Goal: Task Accomplishment & Management: Use online tool/utility

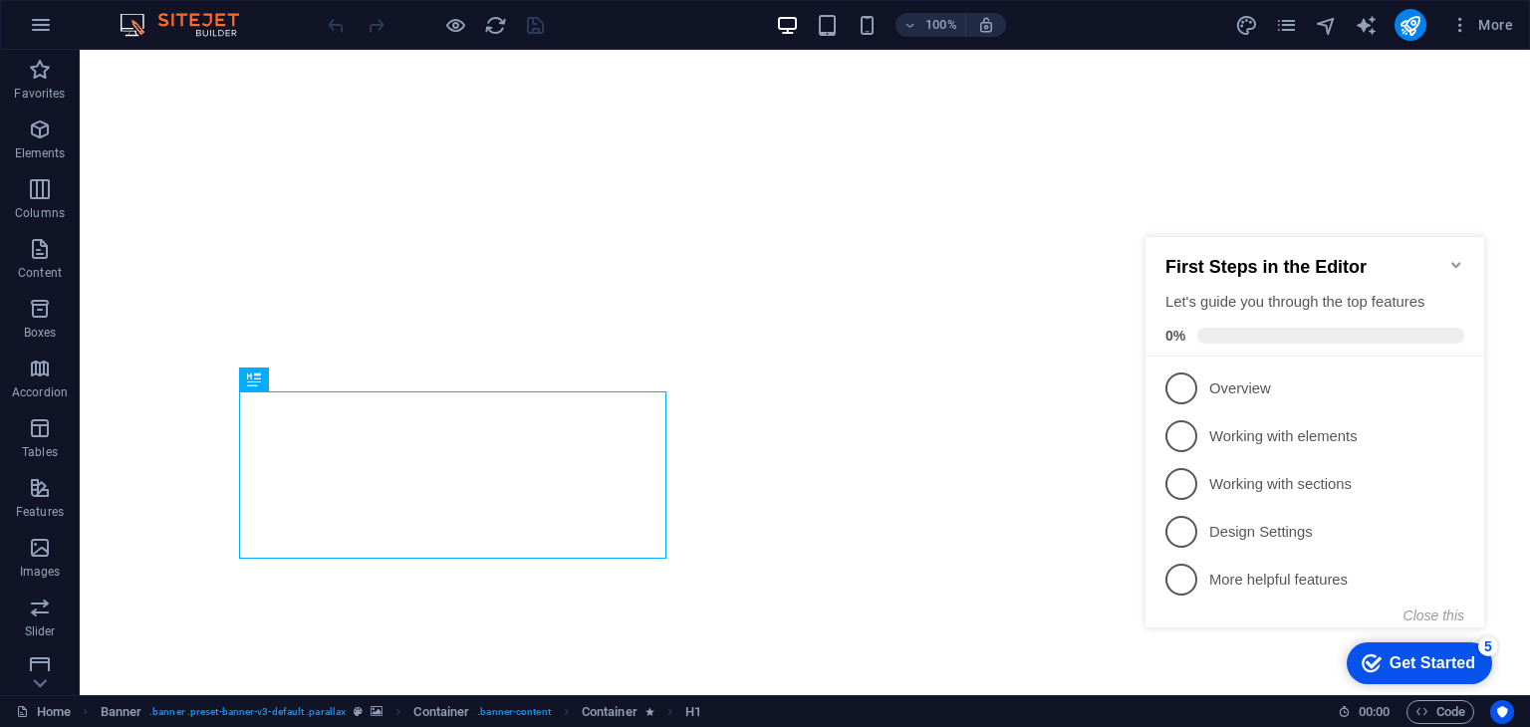
click at [1456, 257] on icon "Minimize checklist" at bounding box center [1457, 265] width 16 height 16
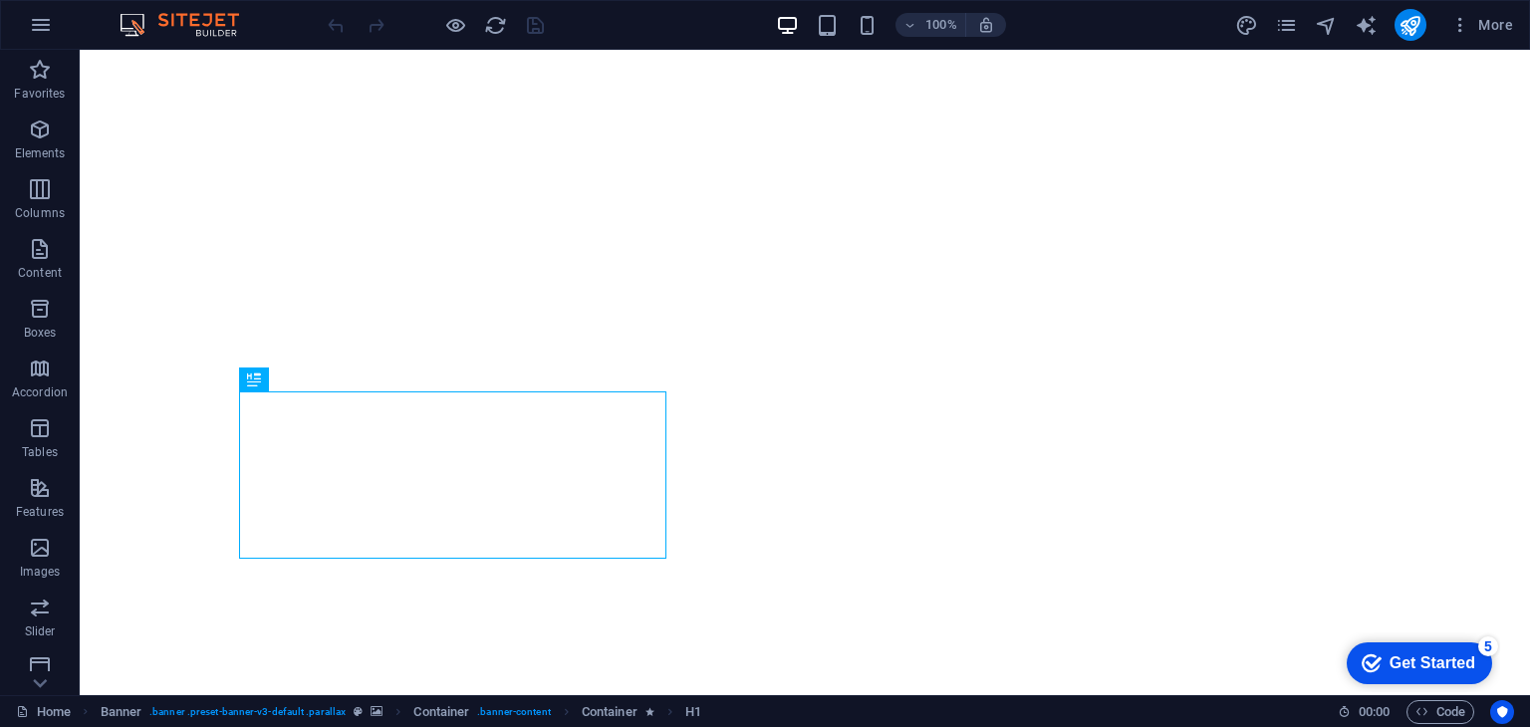
click at [1390, 655] on div "Get Started" at bounding box center [1433, 664] width 86 height 18
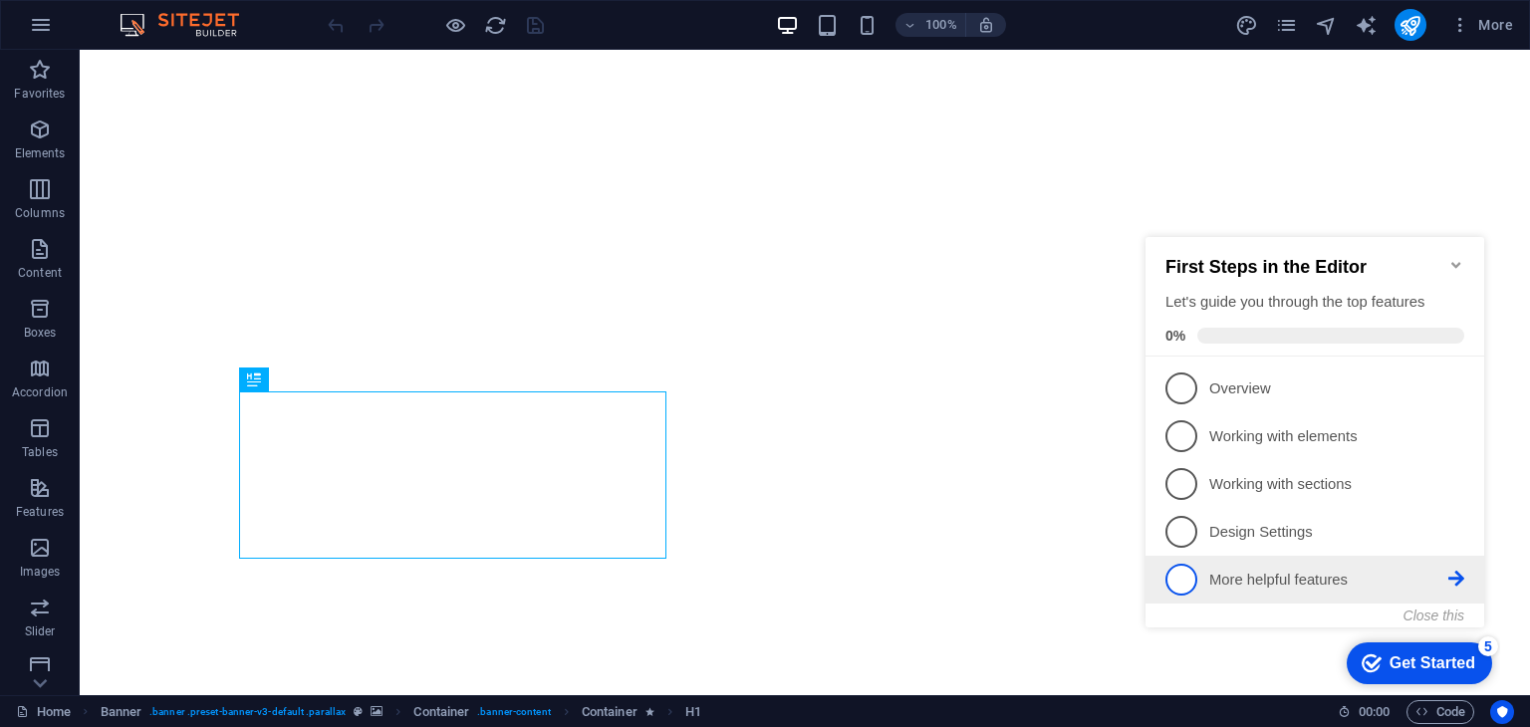
click at [1270, 578] on p "More helpful features - incomplete" at bounding box center [1328, 580] width 239 height 21
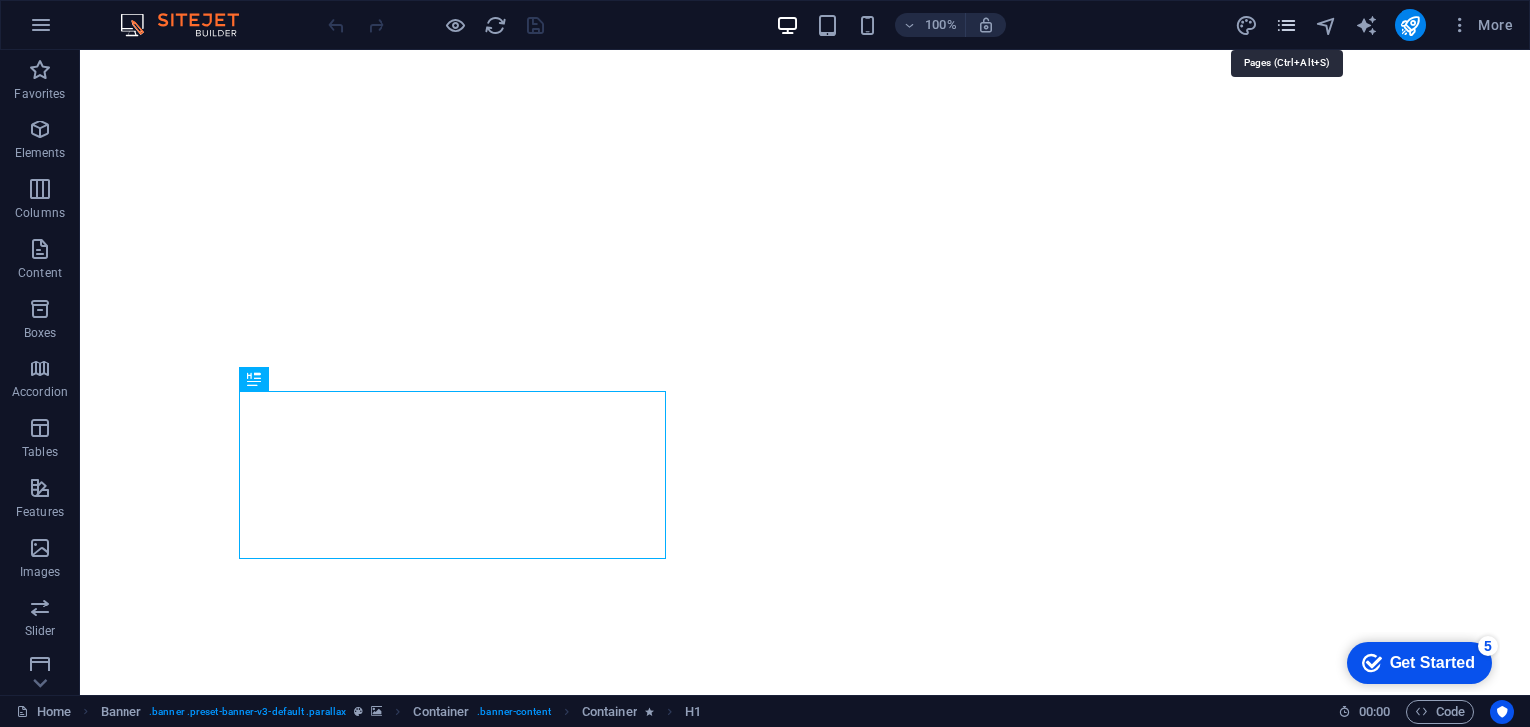
click at [1284, 23] on icon "pages" at bounding box center [1286, 25] width 23 height 23
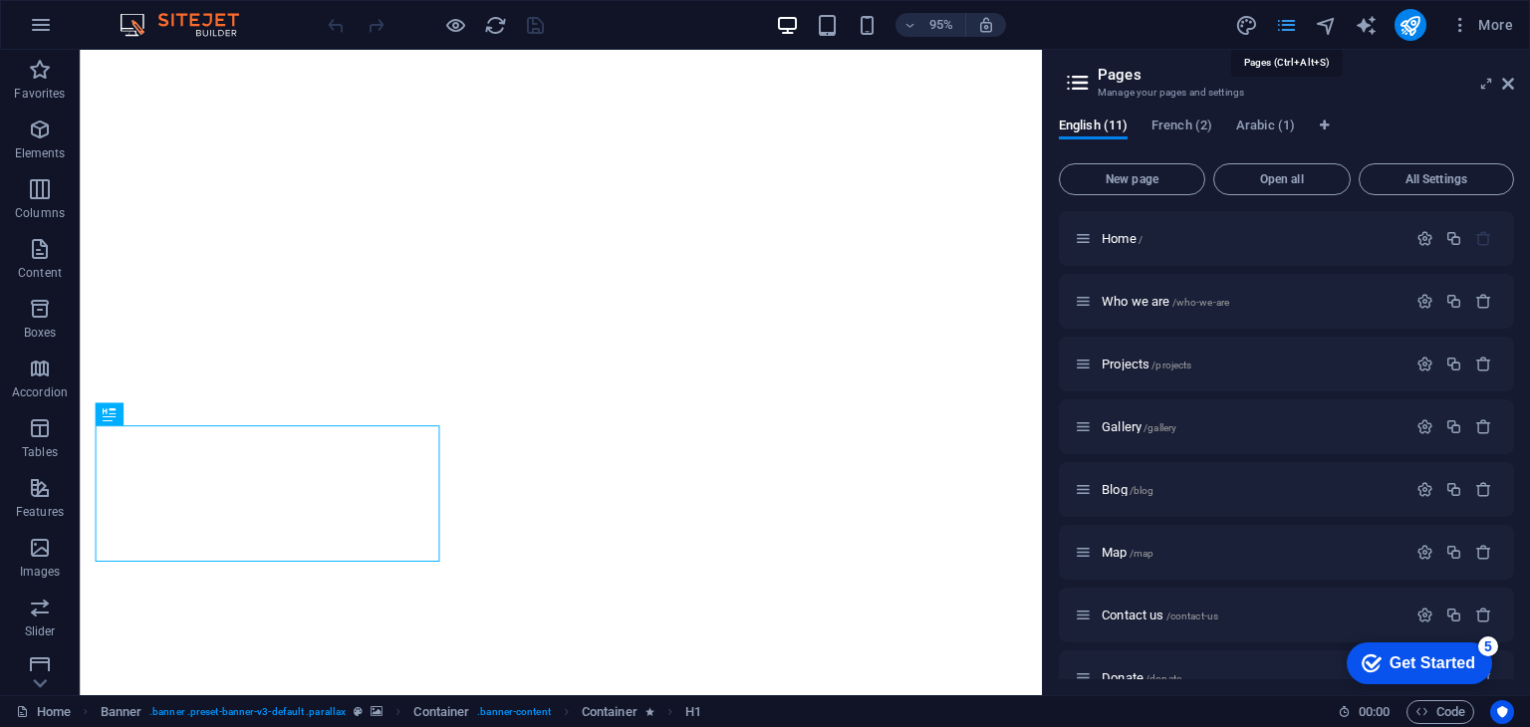
click at [1284, 23] on icon "pages" at bounding box center [1286, 25] width 23 height 23
click at [1247, 23] on icon "design" at bounding box center [1246, 25] width 23 height 23
select select "rem"
select select "300"
select select "px"
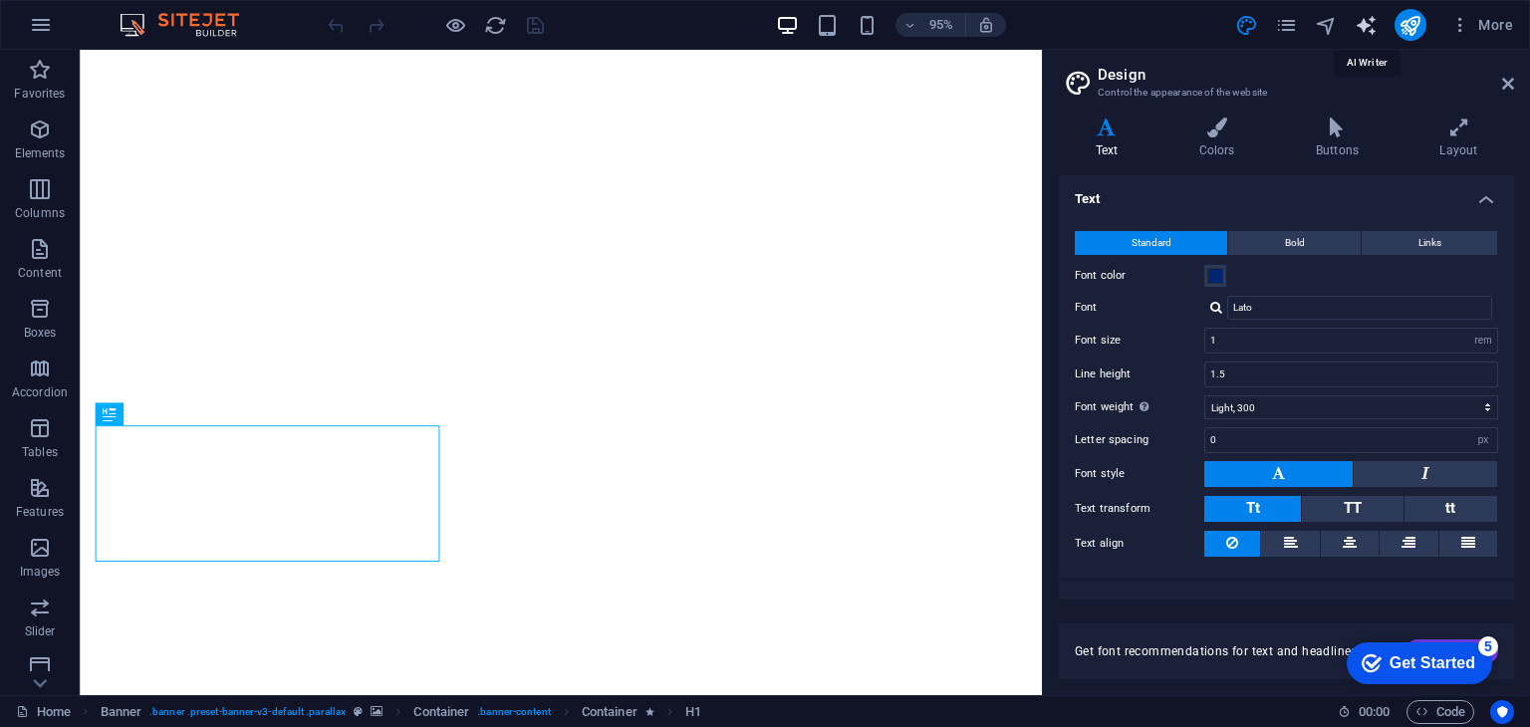
click at [1375, 25] on icon "text_generator" at bounding box center [1366, 25] width 23 height 23
select select "English"
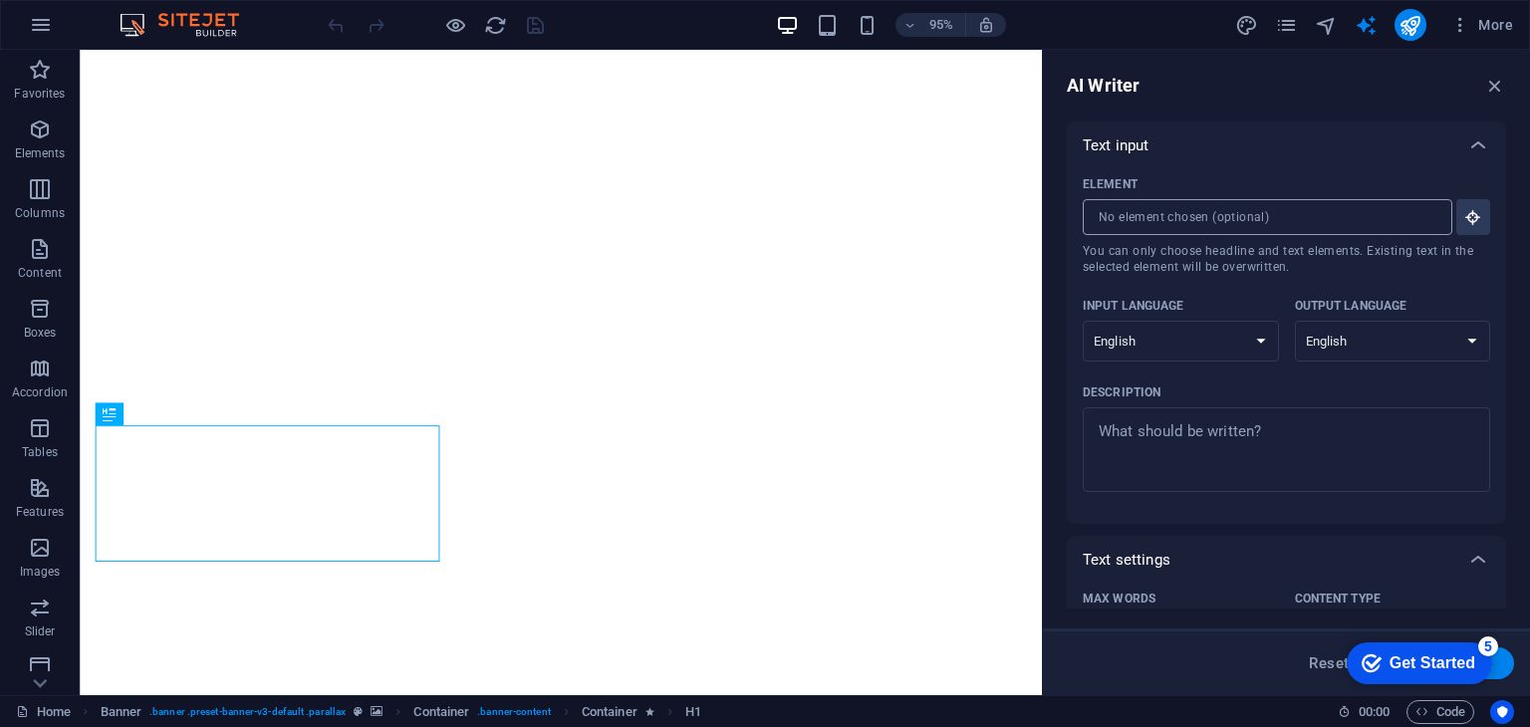
click at [1131, 213] on input "Element ​ You can only choose headline and text elements. Existing text in the …" at bounding box center [1261, 217] width 356 height 36
click at [1494, 80] on icon "button" at bounding box center [1495, 86] width 22 height 22
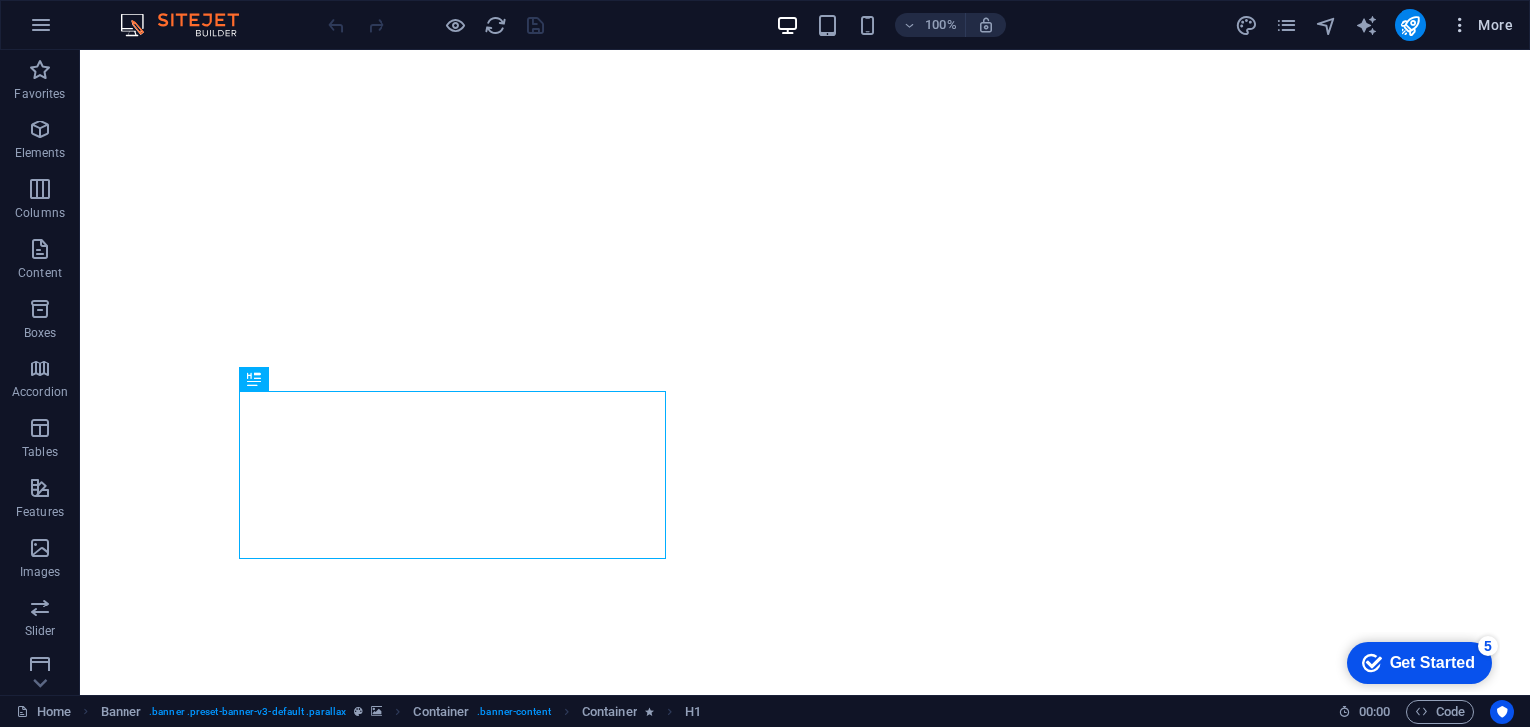
click at [1487, 19] on span "More" at bounding box center [1482, 25] width 63 height 20
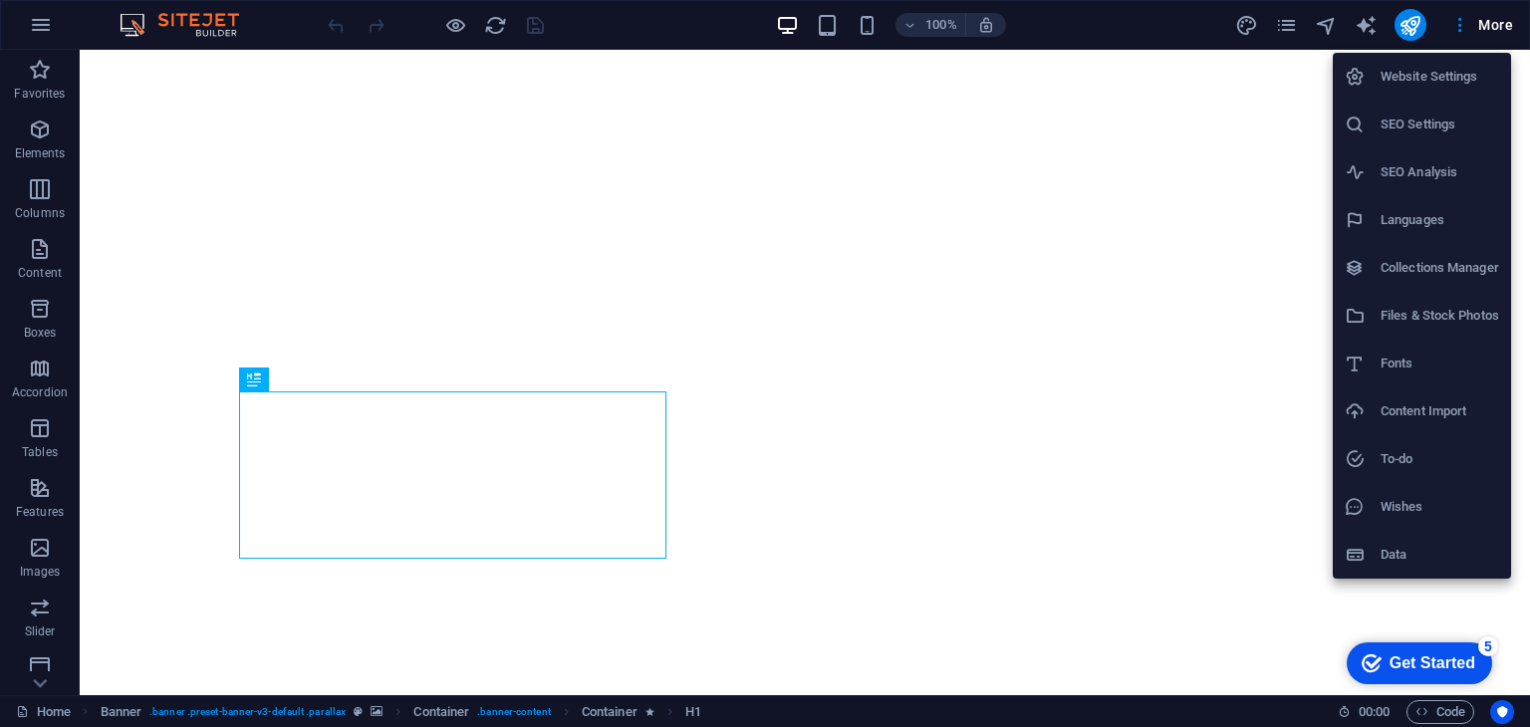
click at [1445, 96] on li "Website Settings" at bounding box center [1422, 77] width 178 height 48
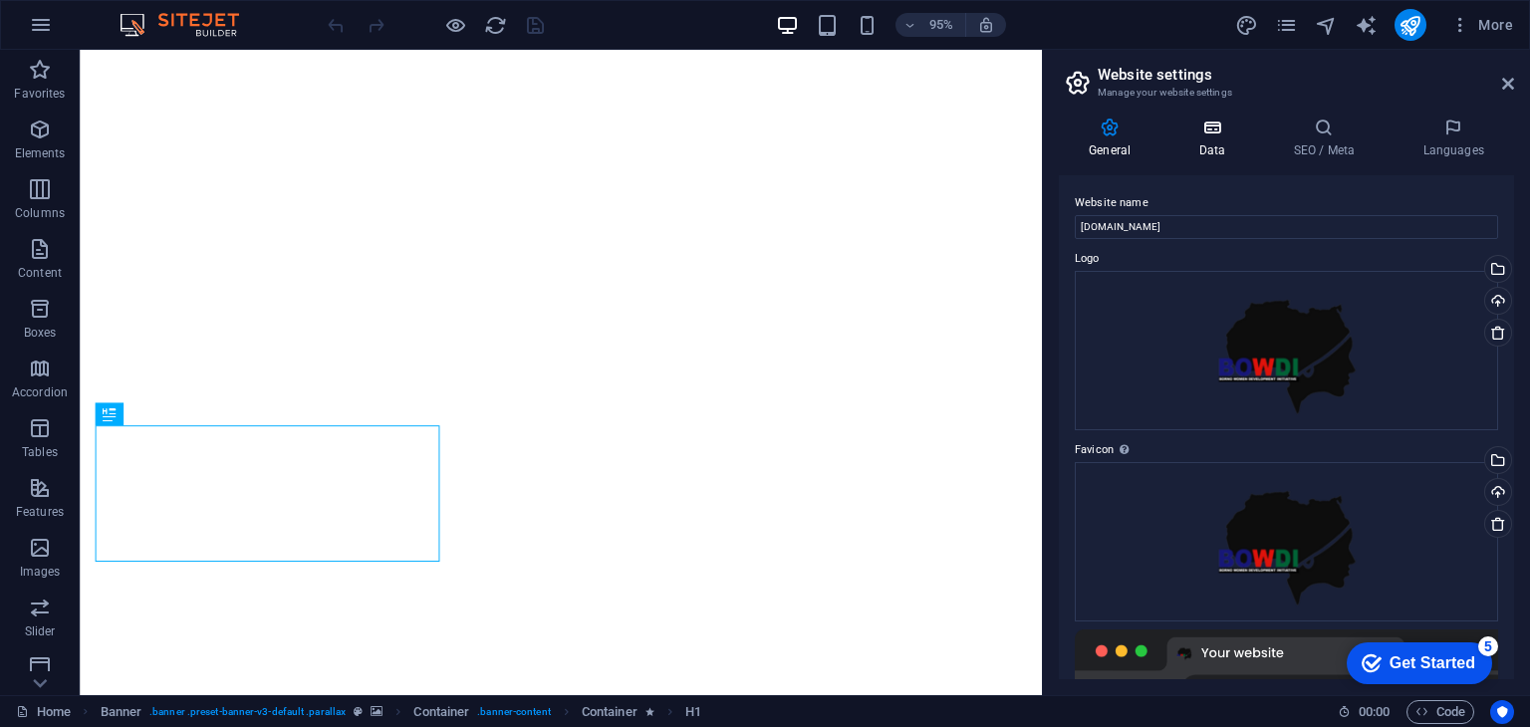
click at [1195, 132] on icon at bounding box center [1212, 128] width 87 height 20
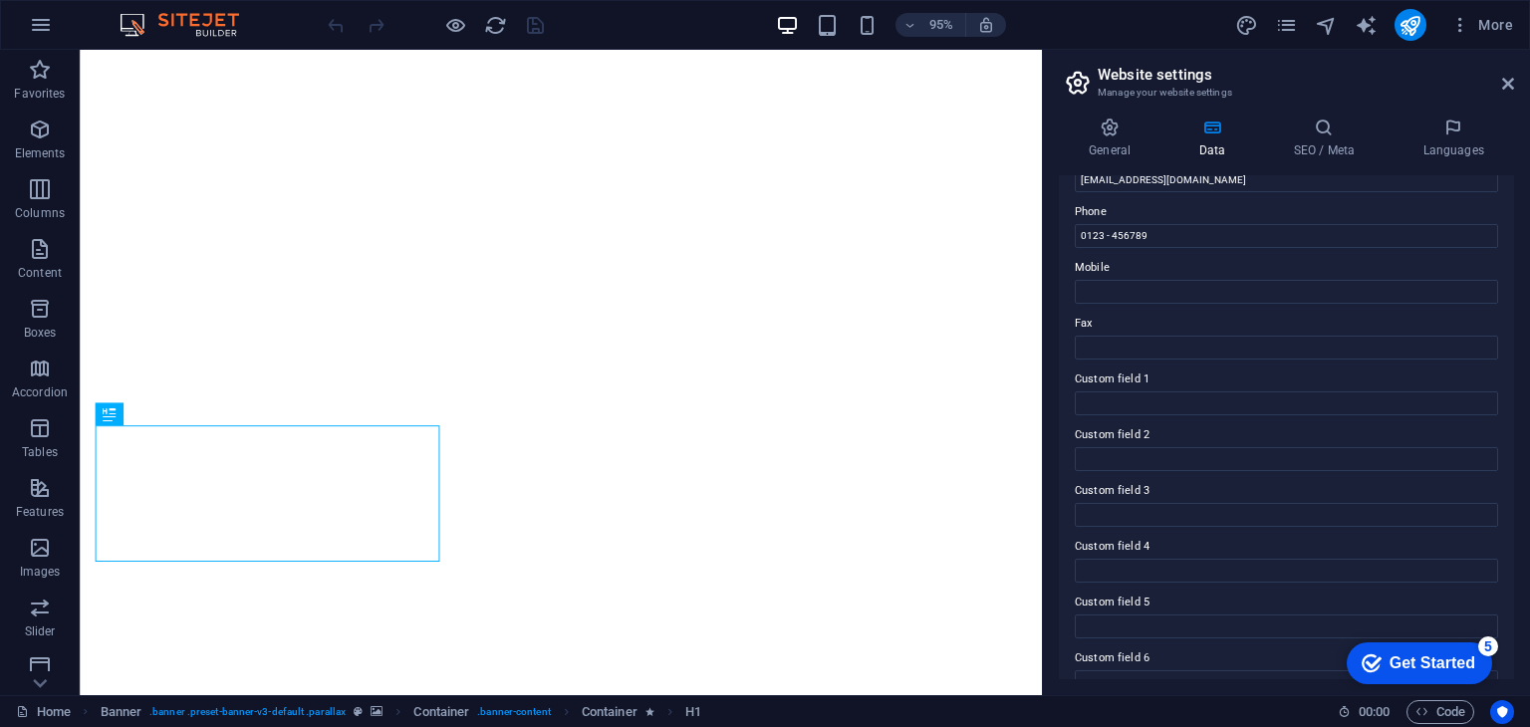
scroll to position [452, 0]
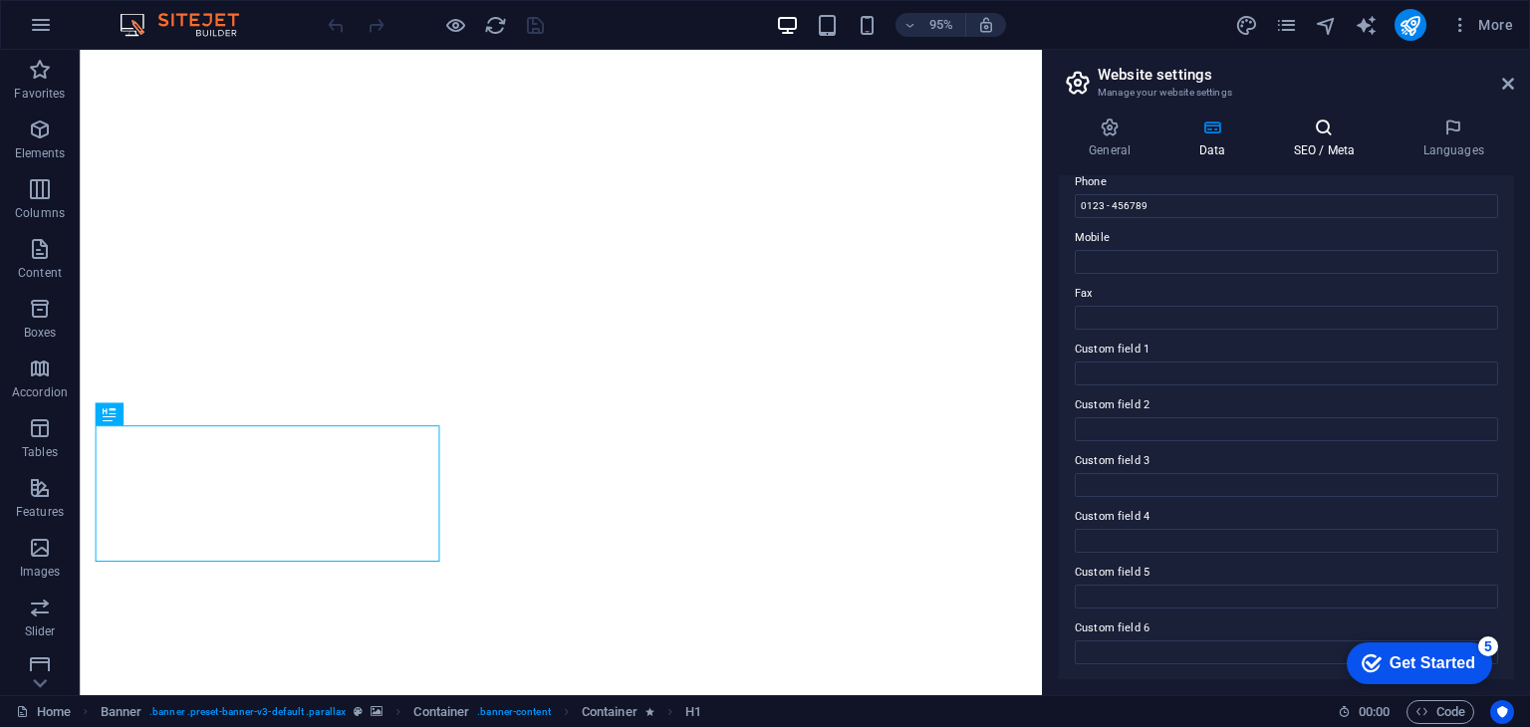
click at [1315, 137] on h4 "SEO / Meta" at bounding box center [1328, 139] width 130 height 42
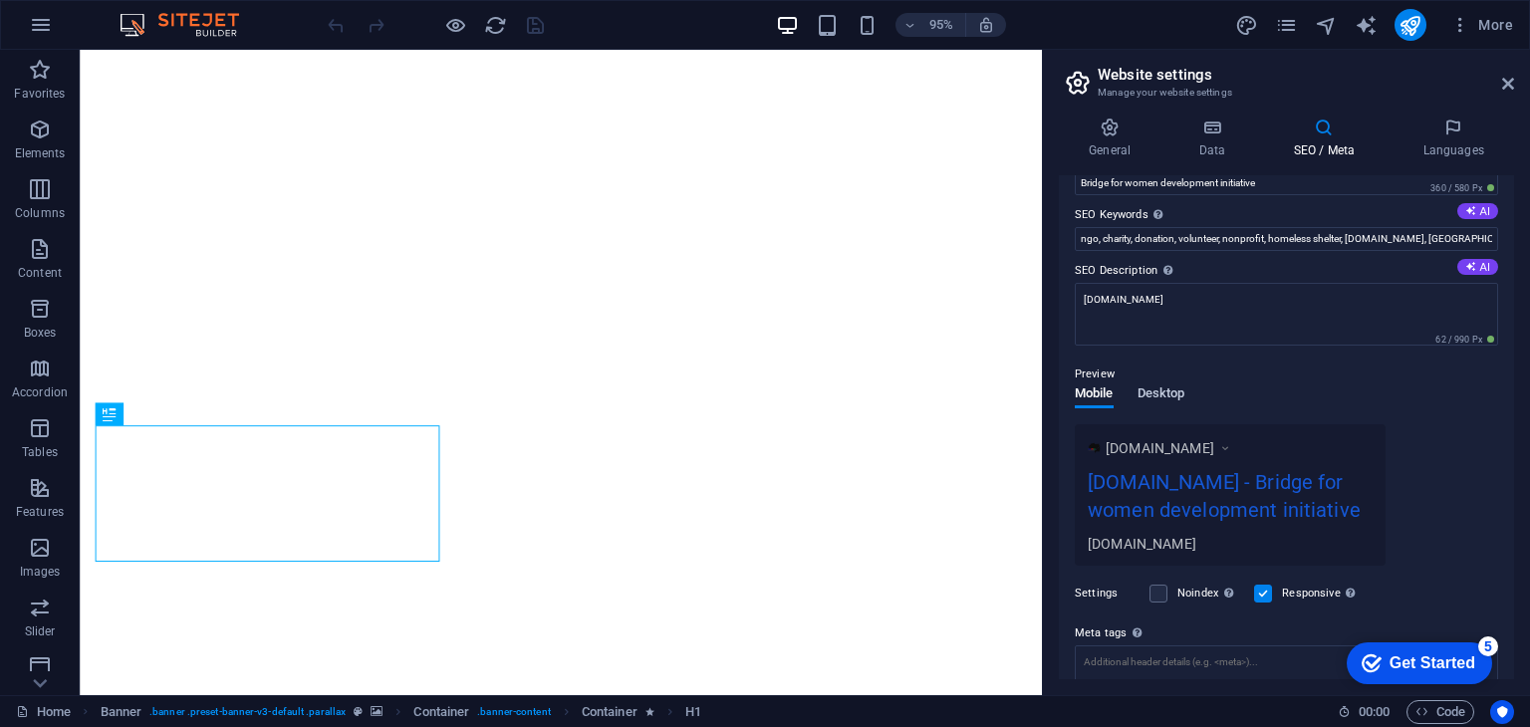
scroll to position [0, 0]
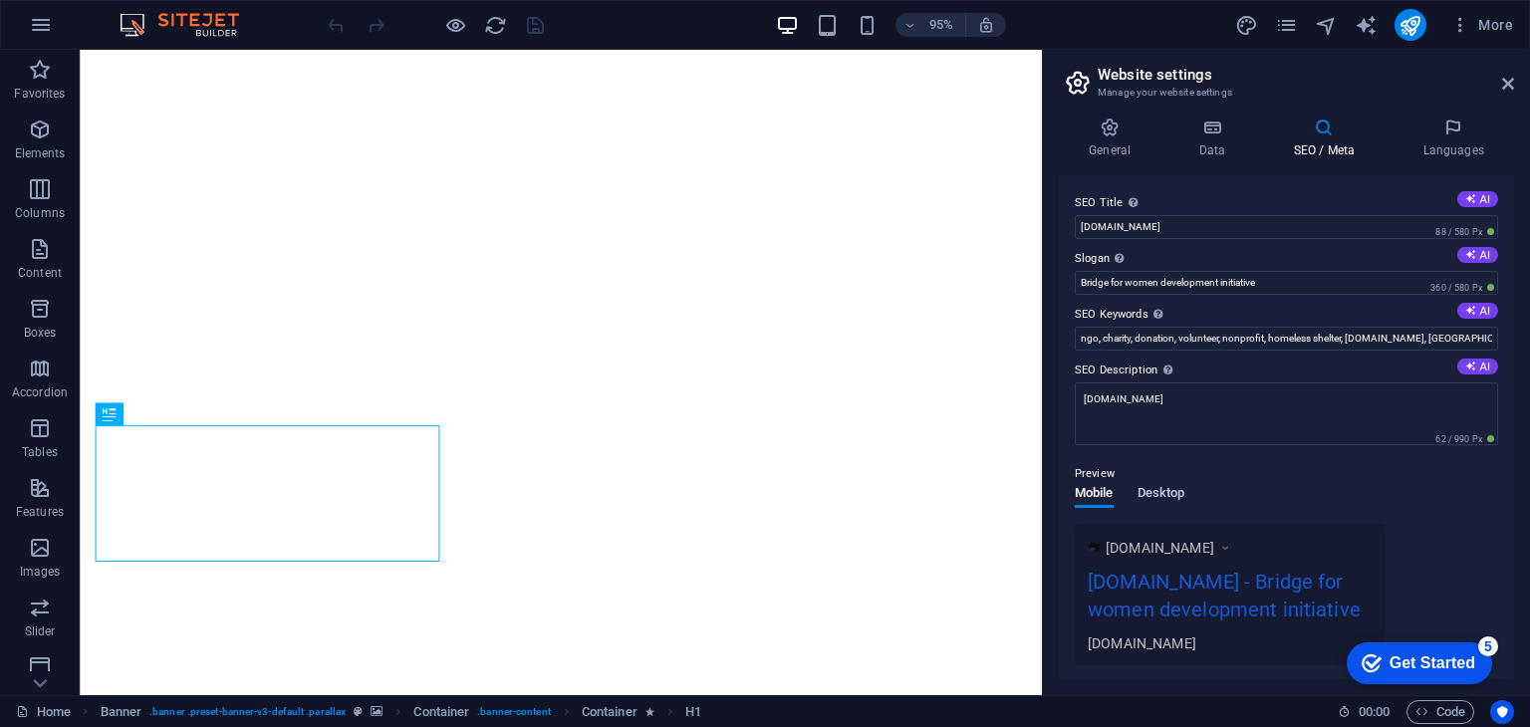
click at [1159, 489] on span "Desktop" at bounding box center [1162, 495] width 48 height 28
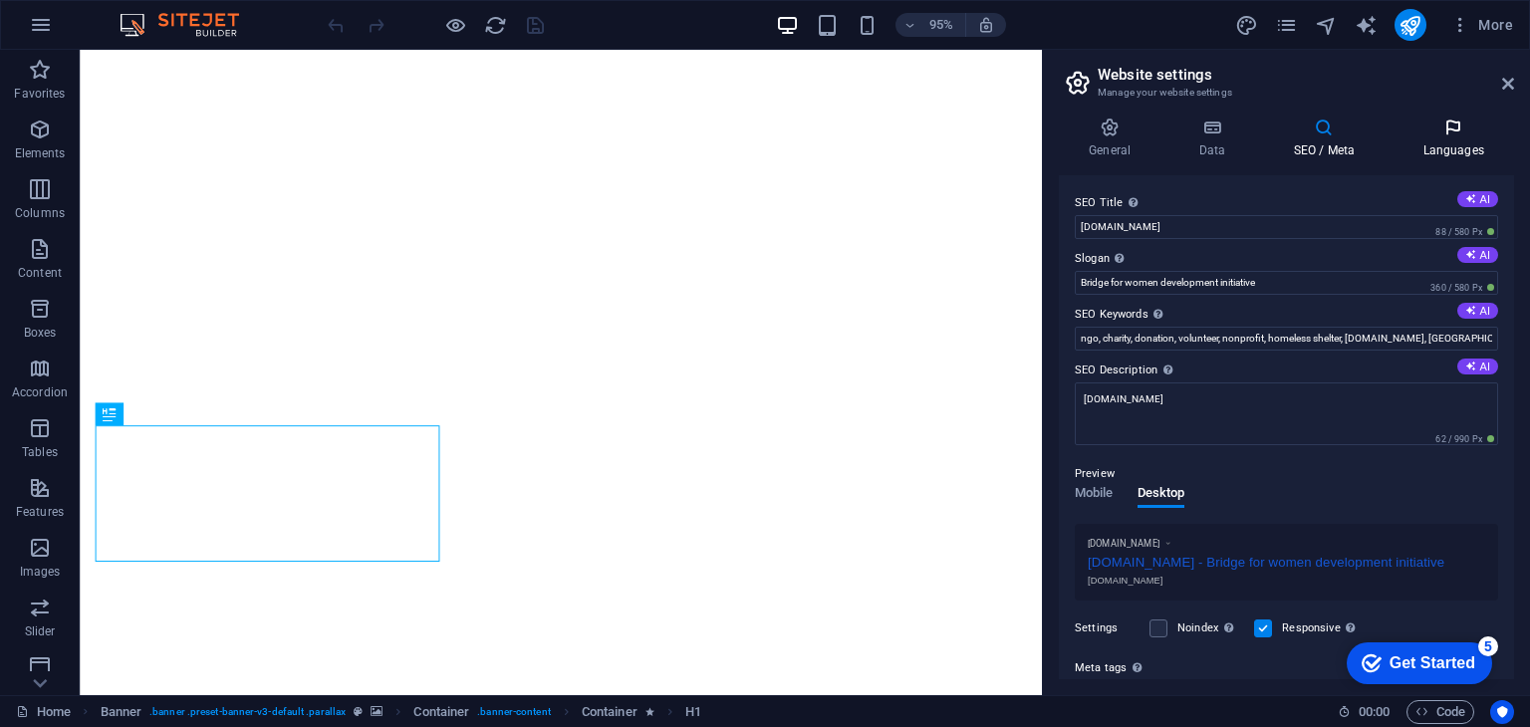
click at [1451, 136] on icon at bounding box center [1454, 128] width 122 height 20
